Goal: Navigation & Orientation: Find specific page/section

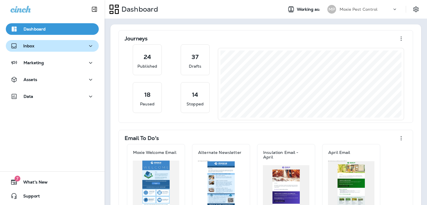
click at [60, 49] on div "Inbox" at bounding box center [52, 45] width 84 height 7
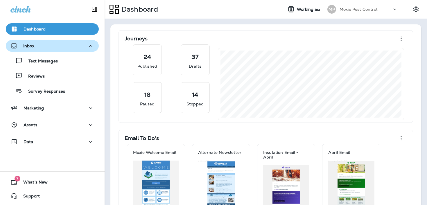
click at [61, 50] on button "Inbox" at bounding box center [52, 46] width 93 height 12
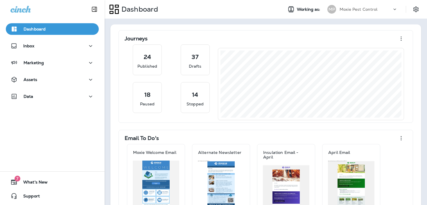
click at [51, 89] on div "Dashboard Inbox Marketing Assets Data" at bounding box center [52, 63] width 104 height 93
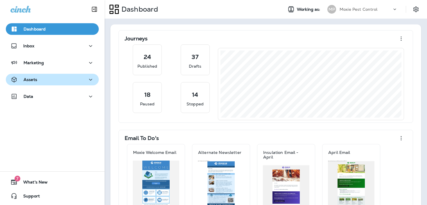
click at [53, 81] on div "Assets" at bounding box center [52, 79] width 84 height 7
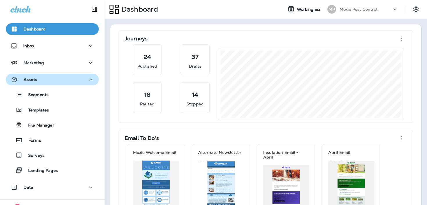
click at [54, 78] on div "Assets" at bounding box center [52, 79] width 84 height 7
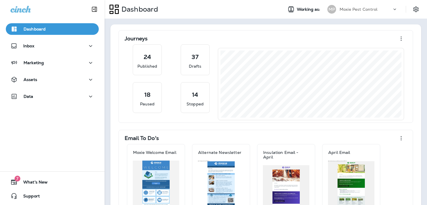
click at [56, 72] on div "Dashboard Inbox Marketing Assets Data" at bounding box center [52, 63] width 104 height 93
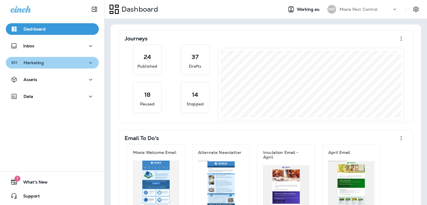
click at [58, 62] on div "Marketing" at bounding box center [52, 62] width 84 height 7
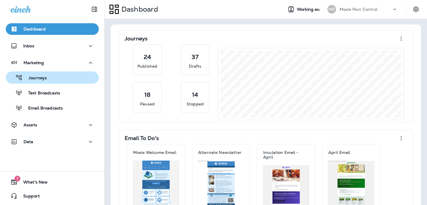
click at [55, 76] on div "Journeys" at bounding box center [52, 77] width 88 height 9
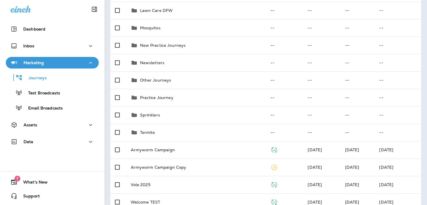
scroll to position [173, 0]
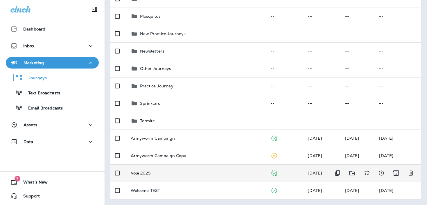
click at [147, 172] on p "Vole 2025" at bounding box center [141, 173] width 20 height 5
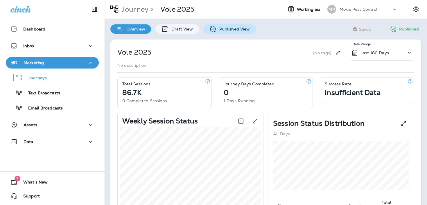
click at [218, 29] on p "Published View" at bounding box center [233, 29] width 34 height 5
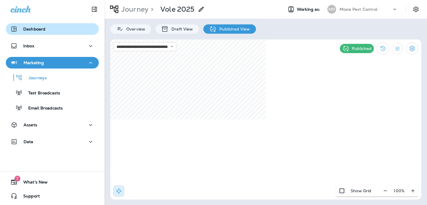
click at [48, 27] on div "Dashboard" at bounding box center [52, 29] width 84 height 7
